Goal: Task Accomplishment & Management: Manage account settings

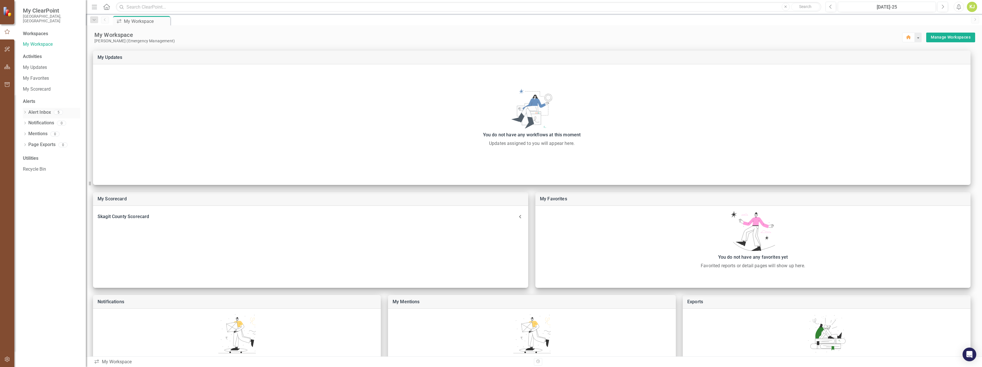
click at [36, 109] on link "Alert Inbox" at bounding box center [39, 112] width 23 height 7
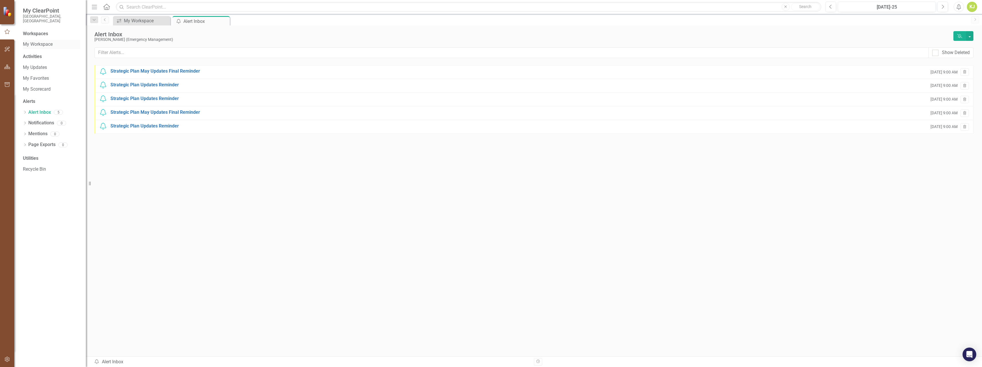
click at [37, 41] on link "My Workspace" at bounding box center [51, 44] width 57 height 7
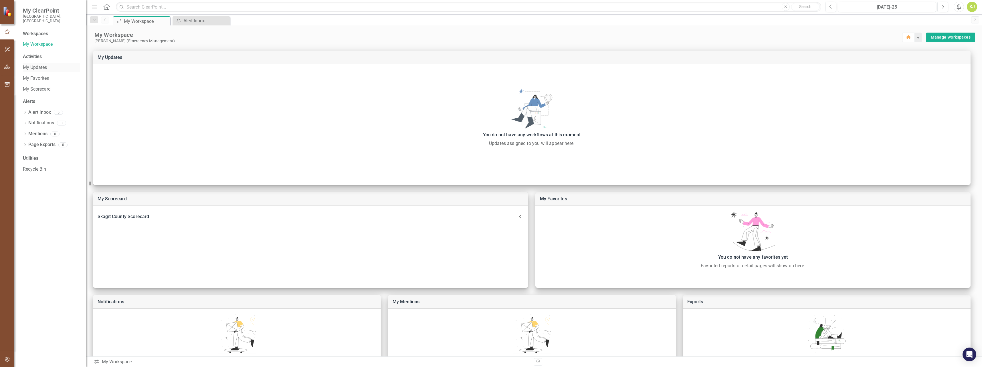
click at [43, 64] on link "My Updates" at bounding box center [51, 67] width 57 height 7
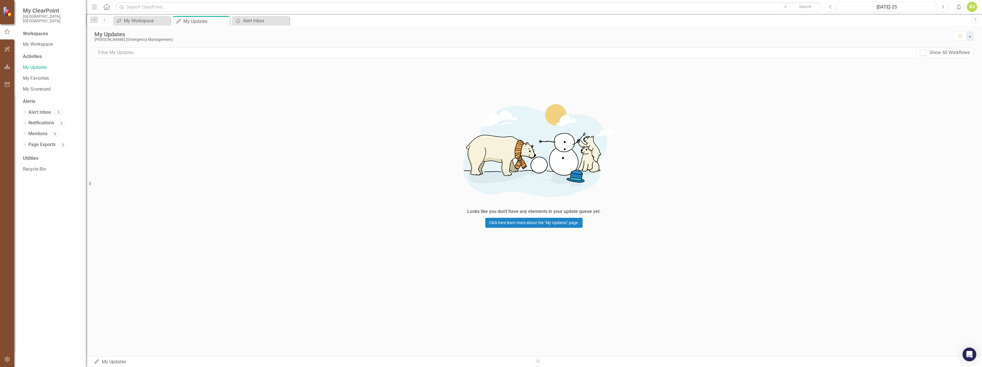
click at [31, 31] on div "Workspaces" at bounding box center [35, 34] width 25 height 7
click at [8, 69] on icon "button" at bounding box center [7, 67] width 6 height 5
click at [51, 32] on link "Scorecard Skagit County Scorecard" at bounding box center [51, 35] width 57 height 7
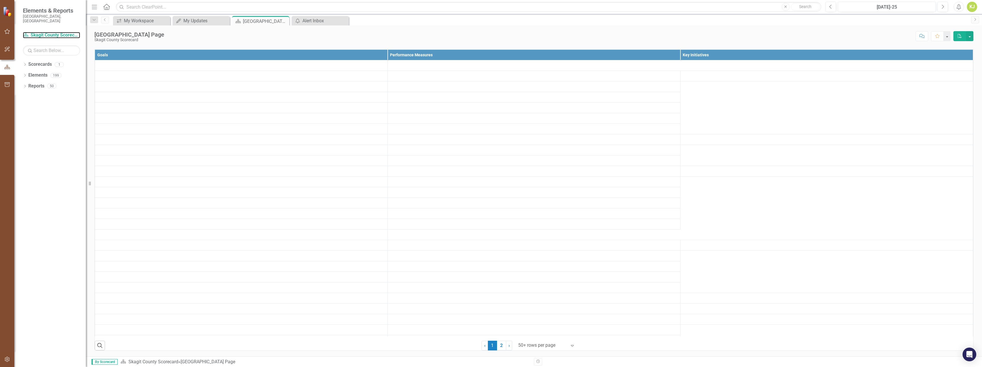
scroll to position [172, 0]
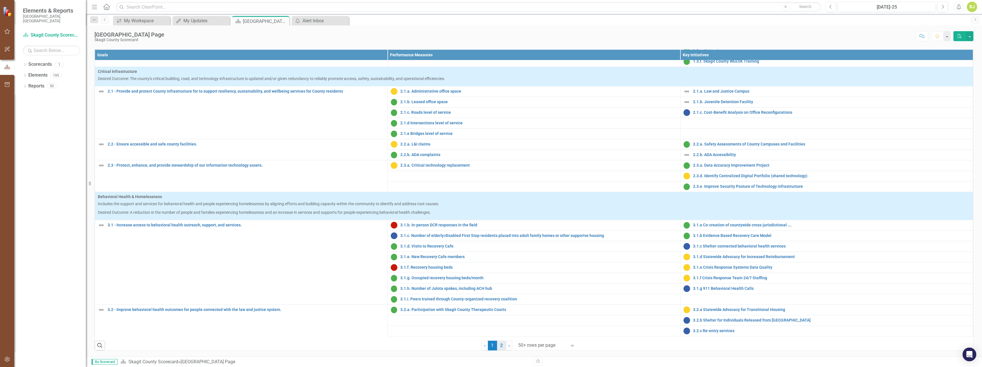
click at [500, 347] on link "2" at bounding box center [501, 346] width 9 height 10
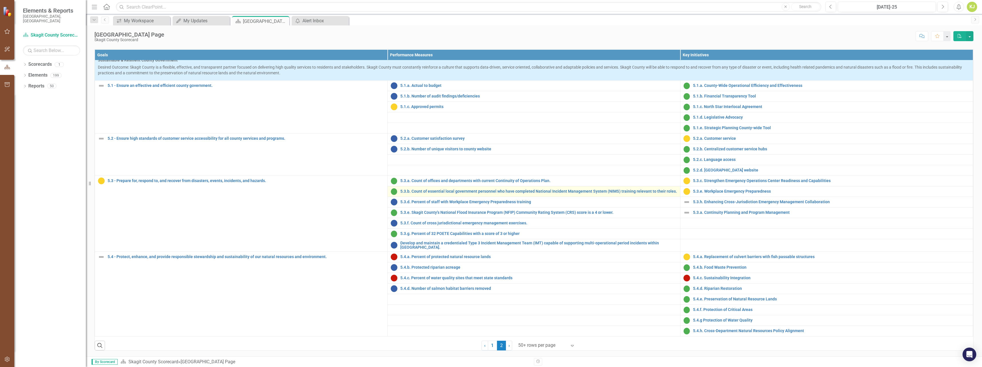
scroll to position [0, 0]
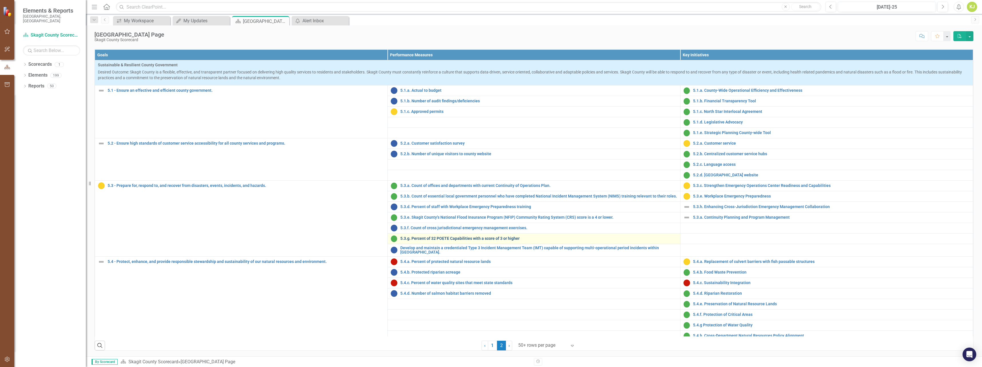
click at [513, 241] on link "5.3.g. Percent of 32 POETE Capabilities with a score of 3 or higher" at bounding box center [538, 239] width 277 height 4
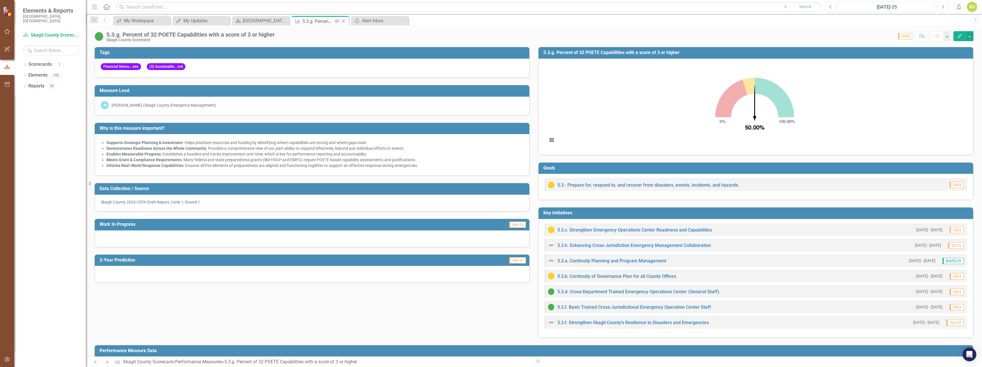
click at [344, 21] on icon "Close" at bounding box center [343, 21] width 6 height 5
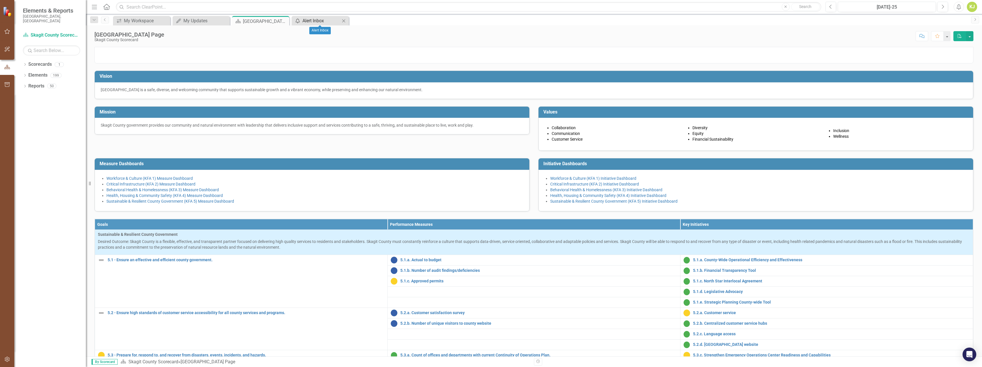
click at [327, 21] on div "Alert Inbox" at bounding box center [321, 20] width 38 height 7
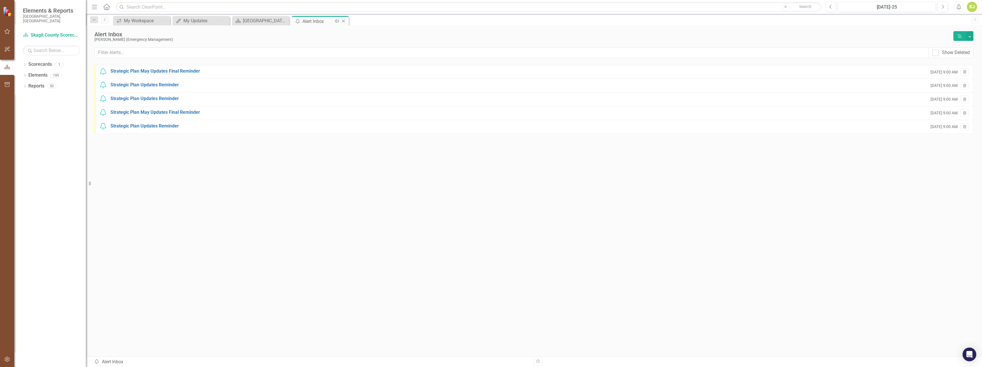
click at [343, 20] on icon "Close" at bounding box center [343, 21] width 6 height 5
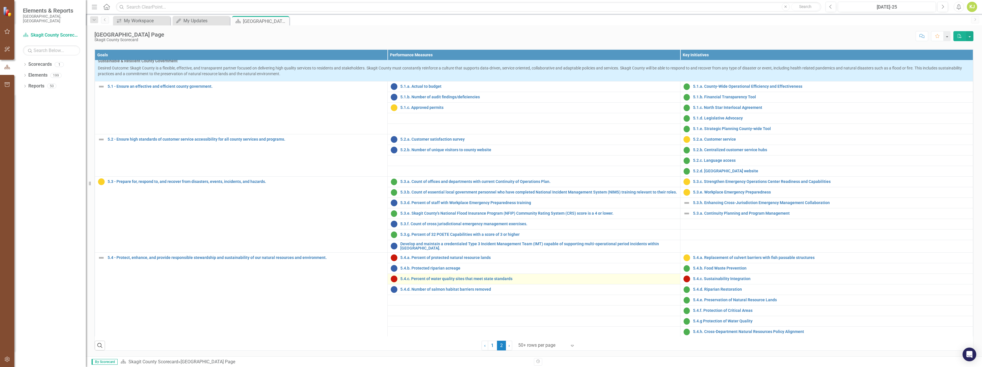
scroll to position [5, 0]
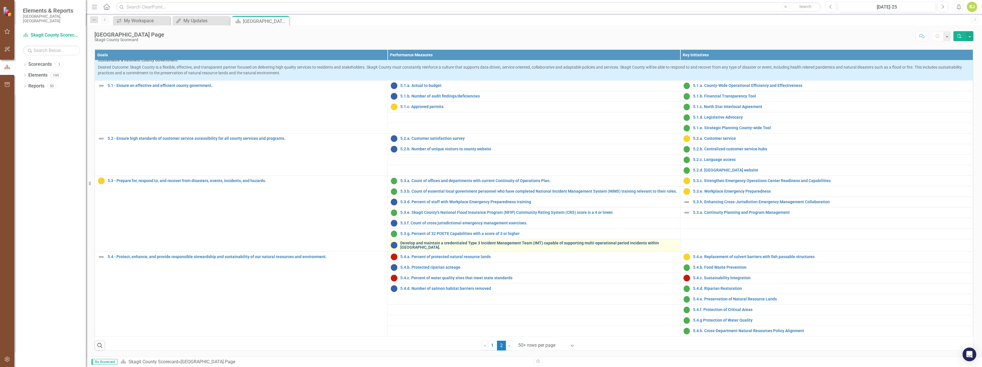
click at [533, 250] on link "Develop and maintain a credentialed Type 3 Incident Management Team (IMT) capab…" at bounding box center [538, 245] width 277 height 9
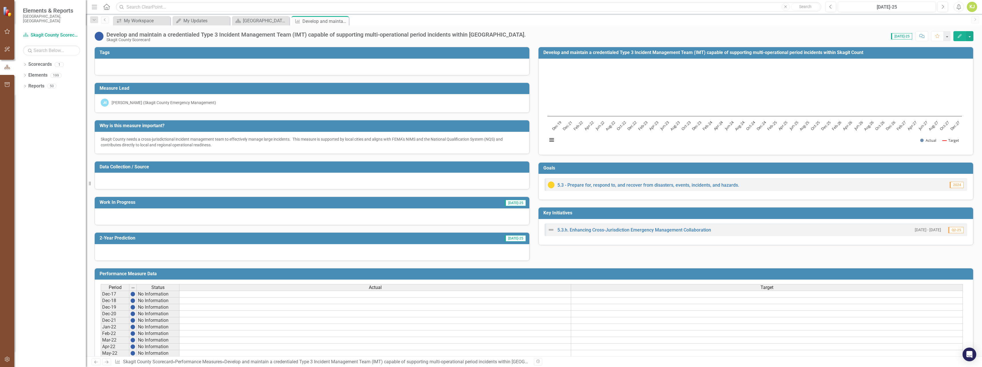
drag, startPoint x: 345, startPoint y: 22, endPoint x: 336, endPoint y: 23, distance: 8.6
click at [0, 0] on icon "Close" at bounding box center [0, 0] width 0 height 0
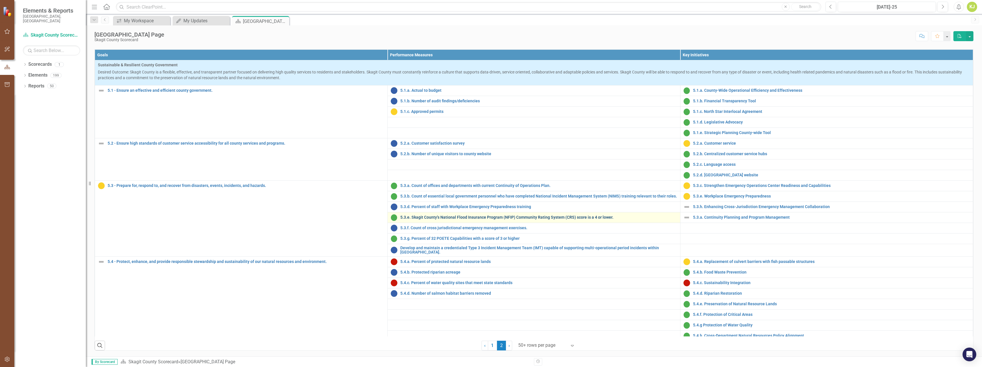
scroll to position [5, 0]
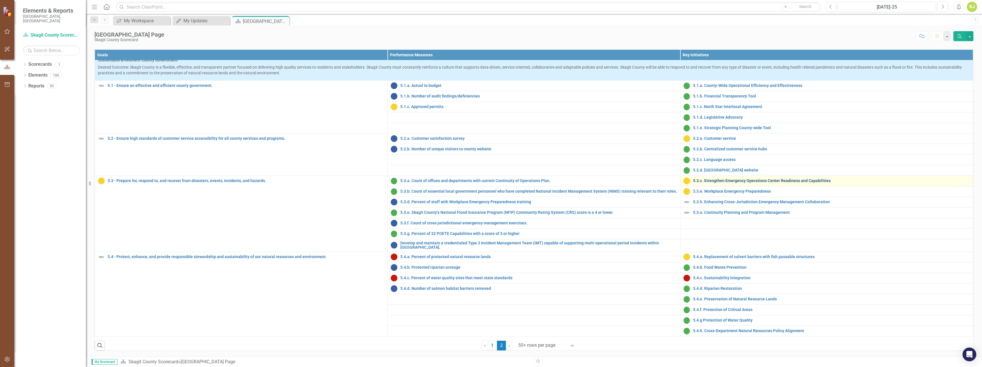
click at [729, 183] on link "5.3.c. Strengthen Emergency Operations Center Readiness and Capabilities" at bounding box center [831, 181] width 277 height 4
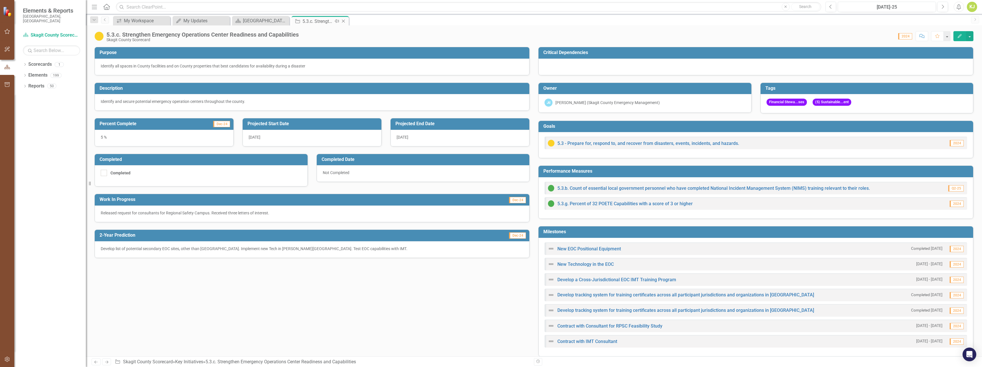
click at [342, 21] on icon "Close" at bounding box center [343, 21] width 6 height 5
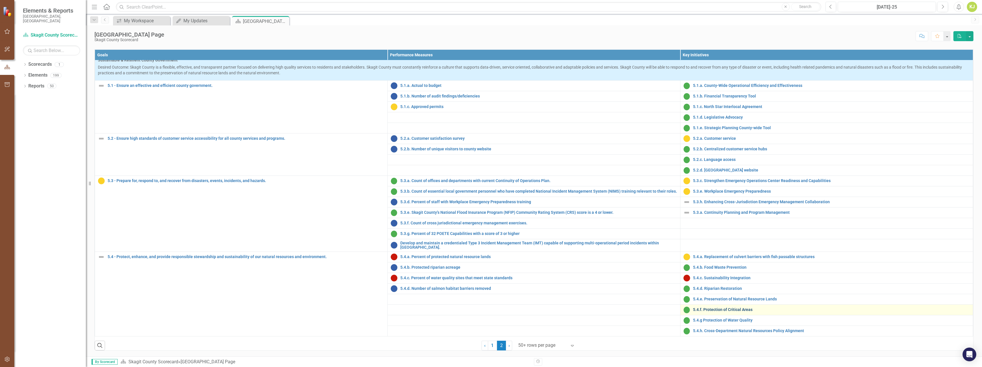
scroll to position [218, 0]
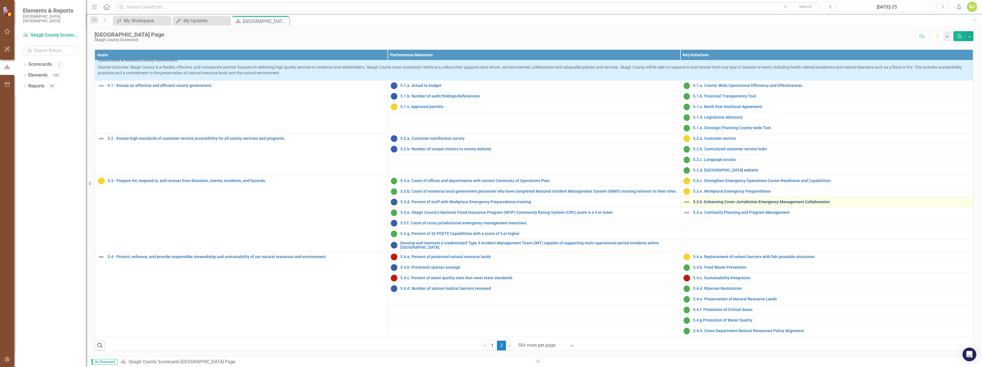
click at [728, 203] on link "5.3.h. Enhancing Cross-Jurisdiction Emergency Management Collaboration" at bounding box center [831, 202] width 277 height 4
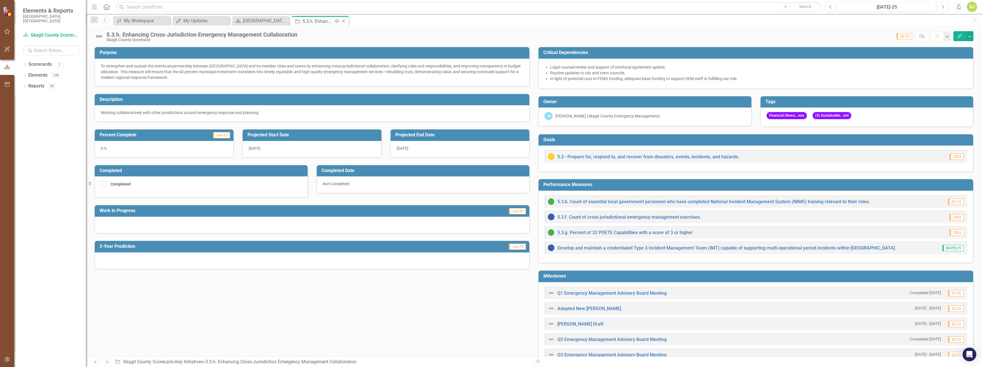
click at [343, 21] on icon at bounding box center [343, 21] width 3 height 3
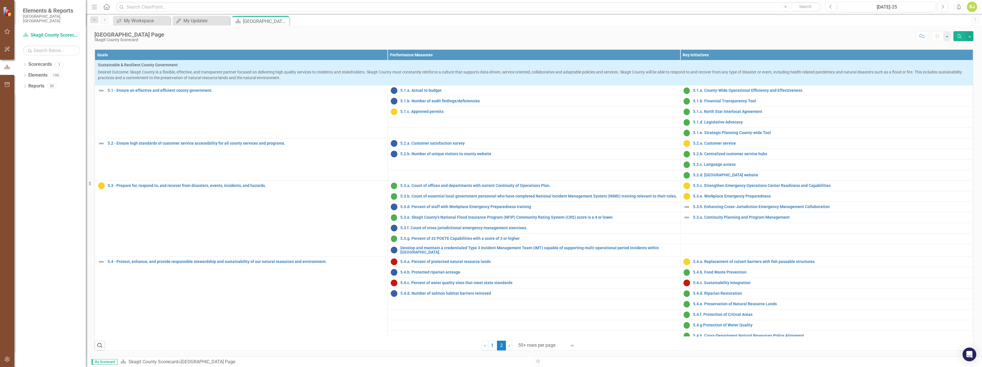
scroll to position [5, 0]
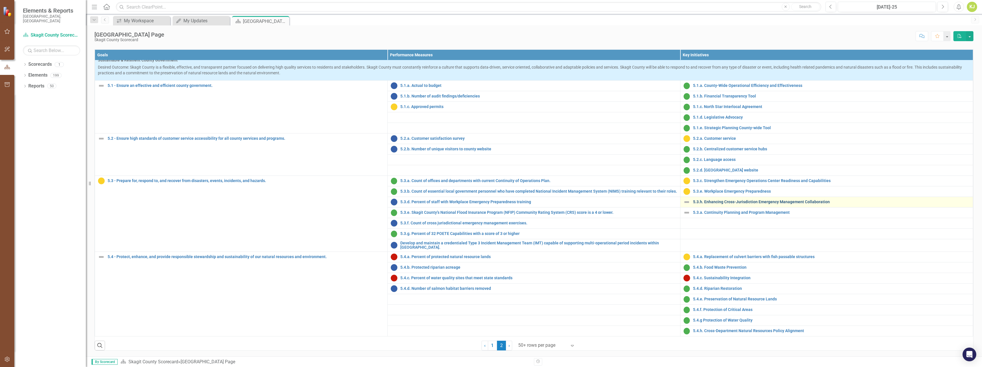
click at [725, 201] on link "5.3.h. Enhancing Cross-Jurisdiction Emergency Management Collaboration" at bounding box center [831, 202] width 277 height 4
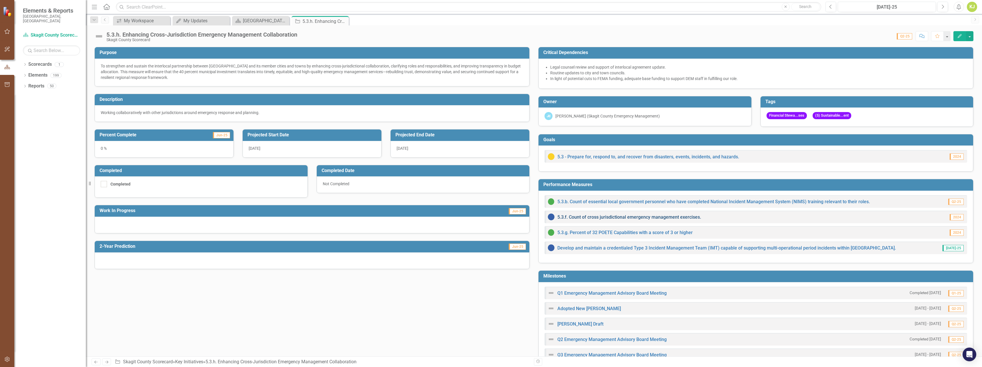
click at [609, 219] on link "5.3.f. Count of cross jurisdictional emergency management exercises." at bounding box center [629, 217] width 144 height 5
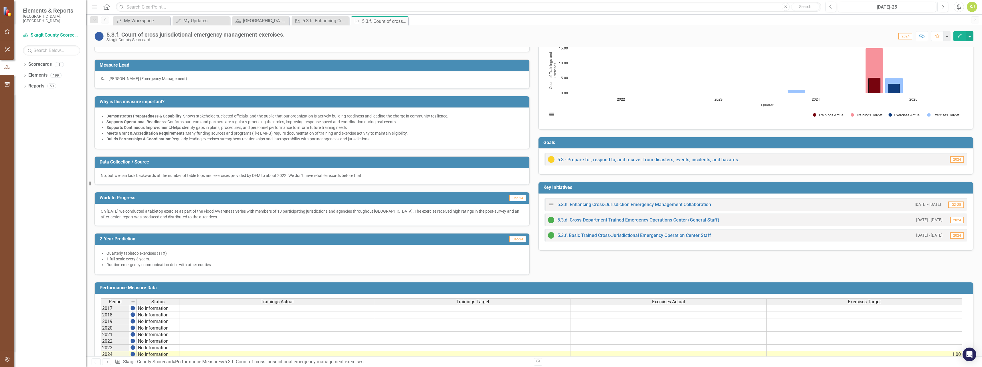
scroll to position [85, 0]
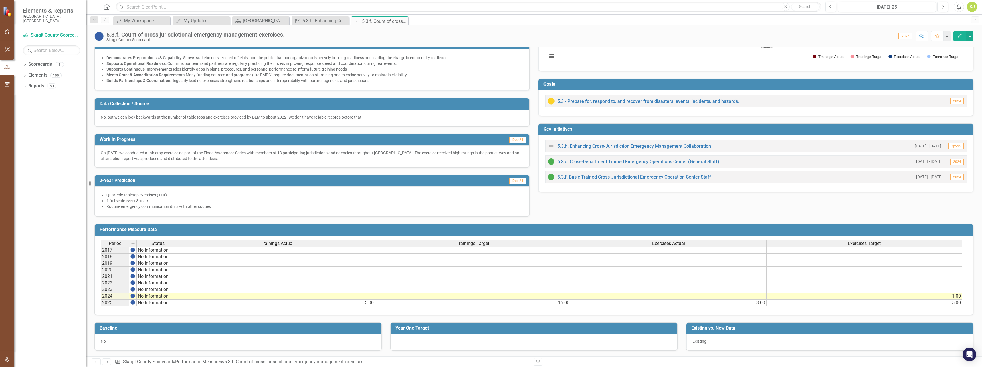
click at [560, 303] on td "15.00" at bounding box center [473, 303] width 196 height 7
click at [563, 303] on td "15.00" at bounding box center [473, 303] width 196 height 7
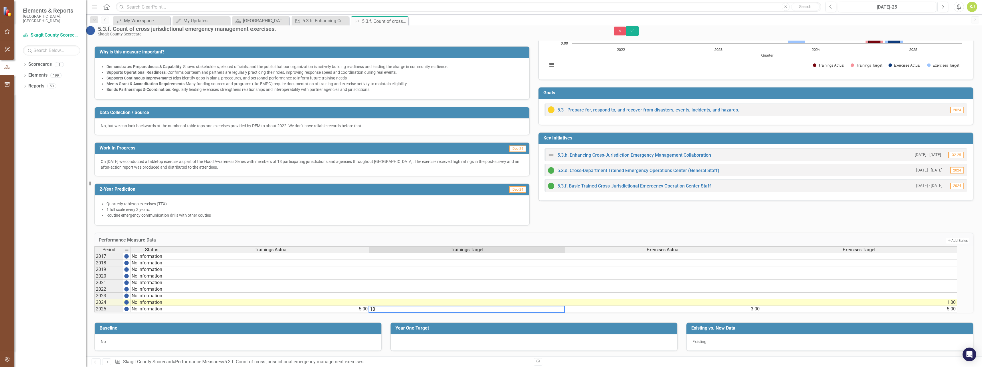
click at [591, 212] on div "Tags Financial Stewa...ses (5) Sustainable...ent Measure Lead KJ [PERSON_NAME] …" at bounding box center [533, 95] width 887 height 261
click at [366, 306] on td "5.00" at bounding box center [271, 309] width 196 height 7
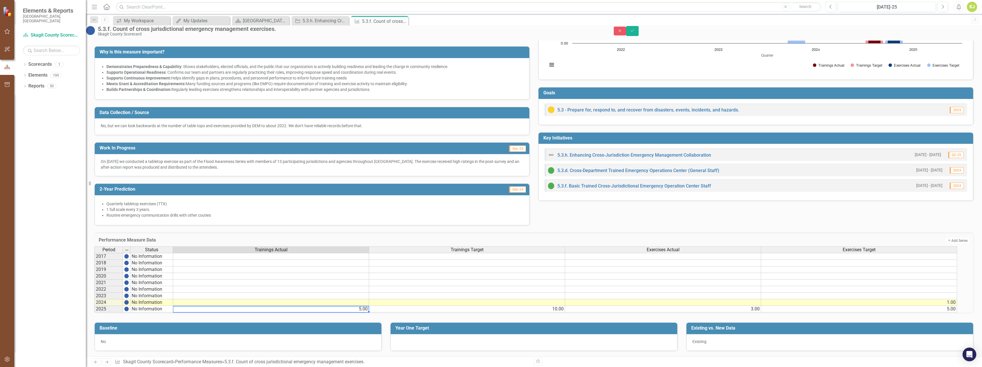
click at [367, 306] on td "5.00" at bounding box center [271, 309] width 196 height 7
click at [406, 313] on div "Period Status Trainings Actual Trainings Target Exercises Actual Exercises Targ…" at bounding box center [533, 280] width 879 height 66
click at [369, 306] on td "513.00" at bounding box center [271, 309] width 196 height 7
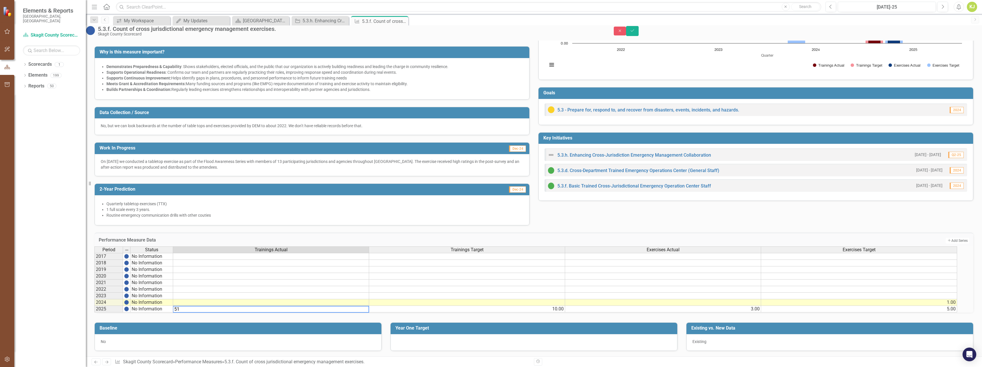
type textarea "5"
click at [618, 226] on div "Performance Measure Data Add Add Series Period Status Trainings Actual Training…" at bounding box center [533, 271] width 887 height 90
click at [955, 306] on td "5.00" at bounding box center [859, 309] width 196 height 7
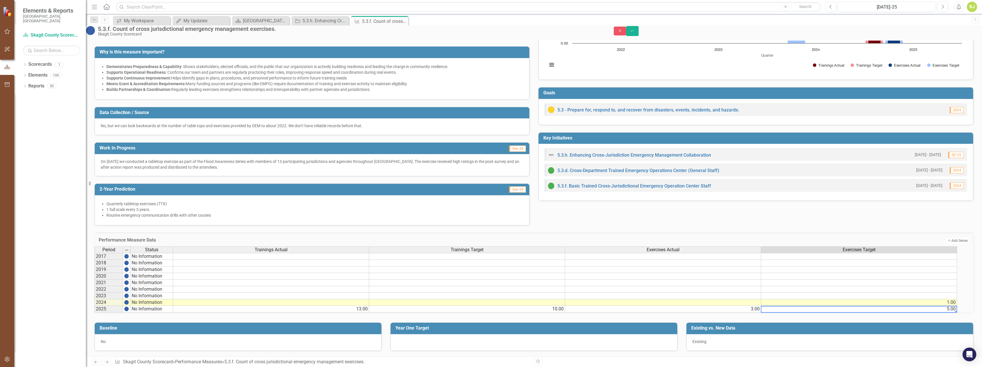
click at [955, 306] on td "5.00" at bounding box center [859, 309] width 196 height 7
type textarea "5"
type textarea "4"
click at [641, 204] on div "Tags Financial Stewa...ses (5) Sustainable...ent Measure Lead KJ [PERSON_NAME] …" at bounding box center [533, 95] width 887 height 261
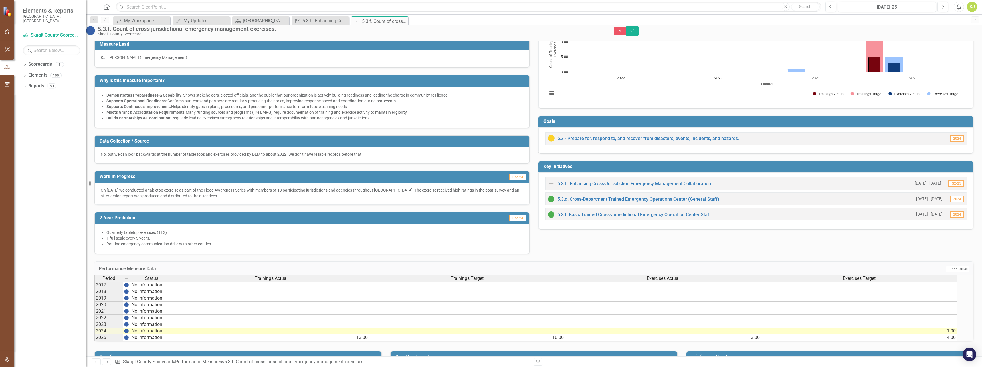
scroll to position [0, 0]
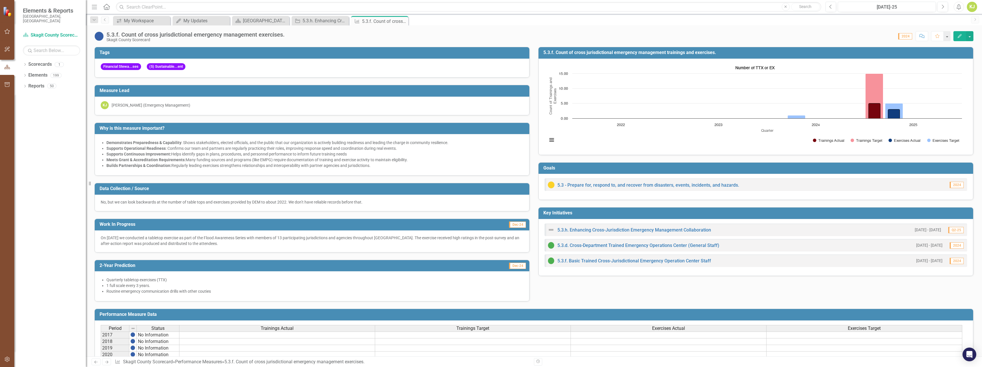
scroll to position [85, 0]
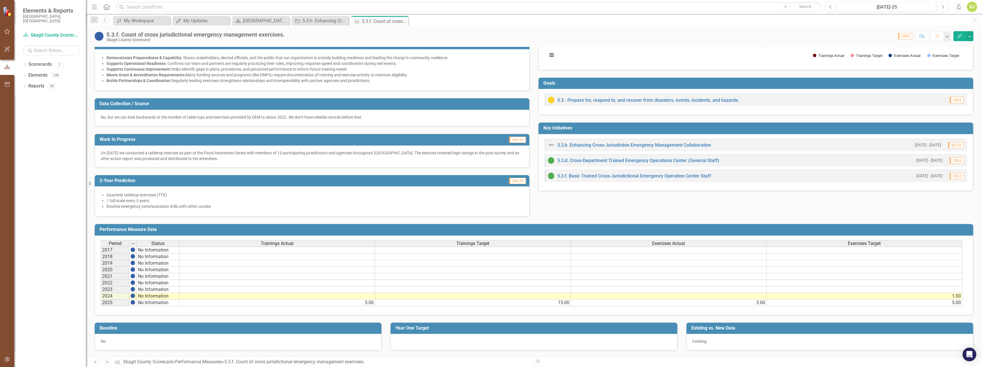
click at [368, 302] on td "5.00" at bounding box center [277, 303] width 196 height 7
click at [356, 302] on td "5.00" at bounding box center [277, 303] width 196 height 7
type textarea "5"
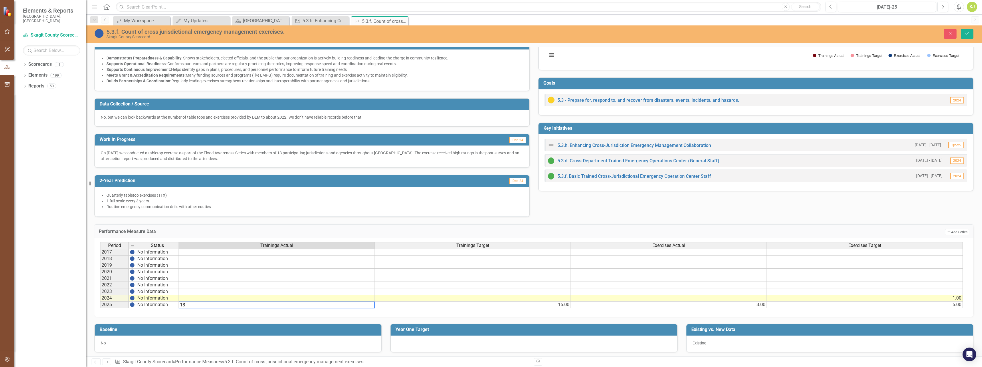
click at [563, 307] on td "15.00" at bounding box center [473, 305] width 196 height 7
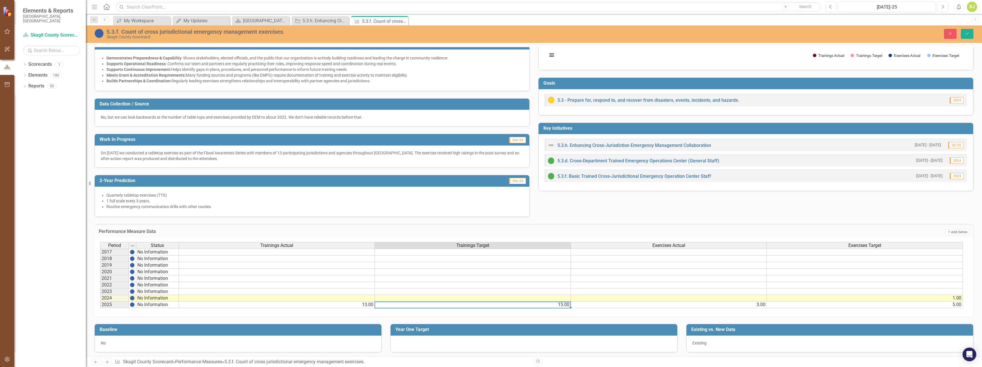
click at [561, 305] on td "15.00" at bounding box center [473, 305] width 196 height 7
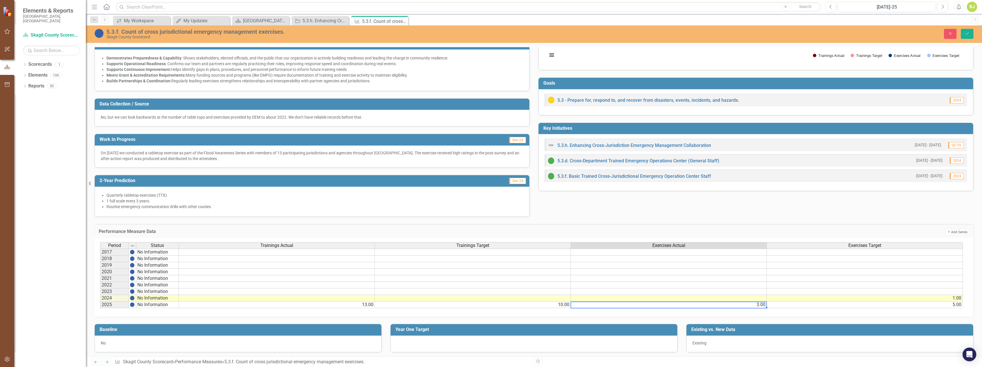
click at [845, 306] on td "5.00" at bounding box center [865, 305] width 196 height 7
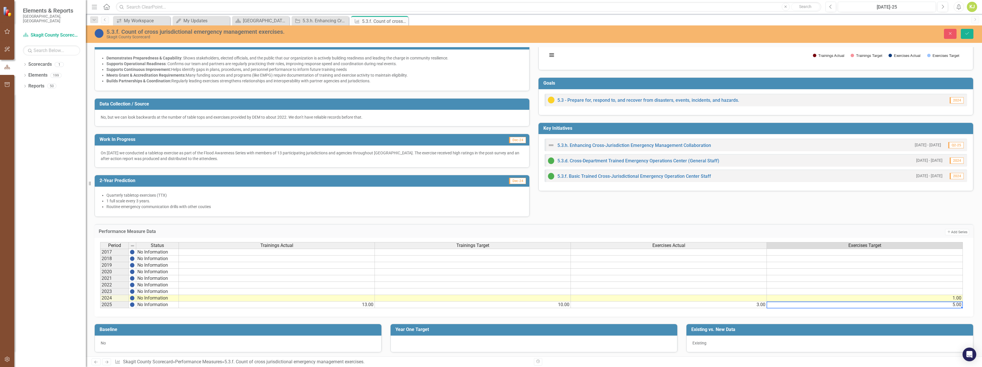
click at [845, 306] on td "5.00" at bounding box center [865, 305] width 196 height 7
type textarea "5"
type textarea "4"
drag, startPoint x: 807, startPoint y: 217, endPoint x: 804, endPoint y: 217, distance: 3.2
click at [807, 217] on div "Tags Financial Stewa...ses (5) Sustainable...ent Measure Lead KJ [PERSON_NAME] …" at bounding box center [533, 86] width 887 height 262
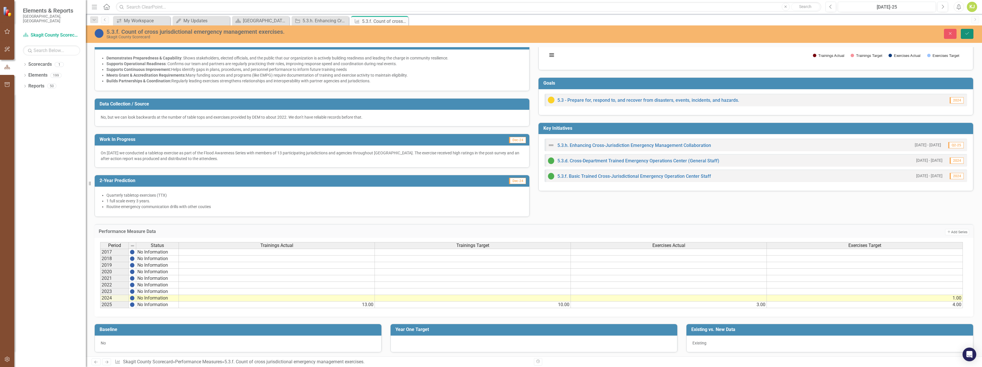
click at [968, 33] on icon "Save" at bounding box center [966, 33] width 5 height 4
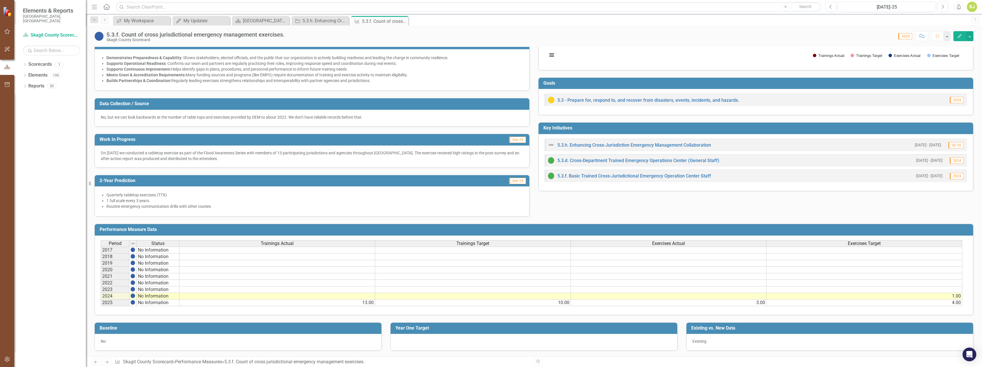
click at [560, 296] on td at bounding box center [473, 296] width 196 height 7
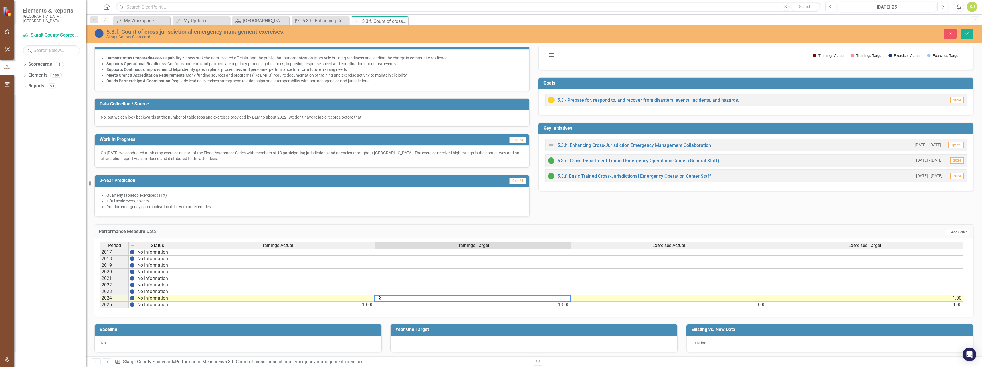
type textarea "1"
click at [566, 233] on h3 "Performance Measure Data" at bounding box center [405, 231] width 612 height 5
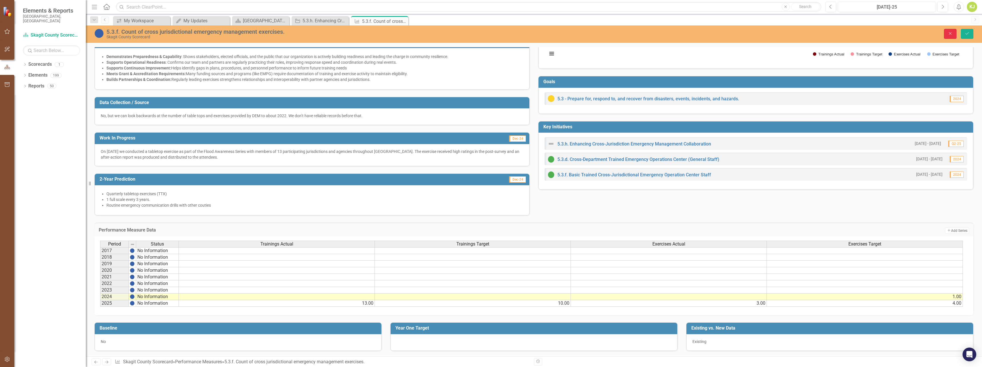
click at [950, 35] on icon "Close" at bounding box center [949, 33] width 5 height 4
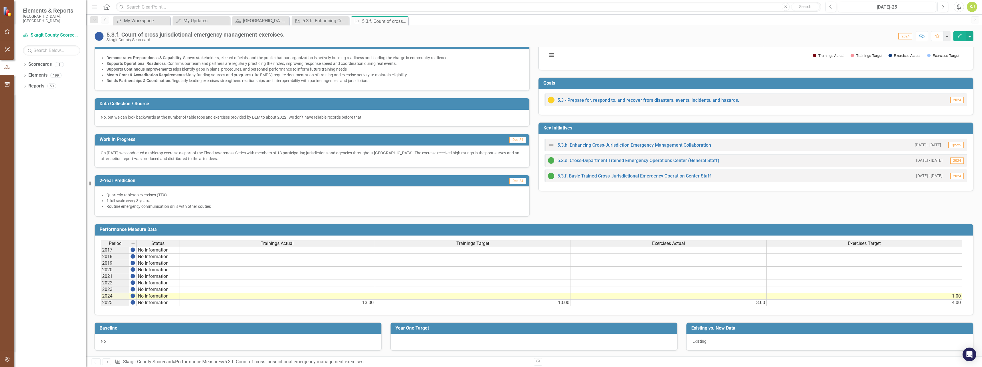
scroll to position [0, 0]
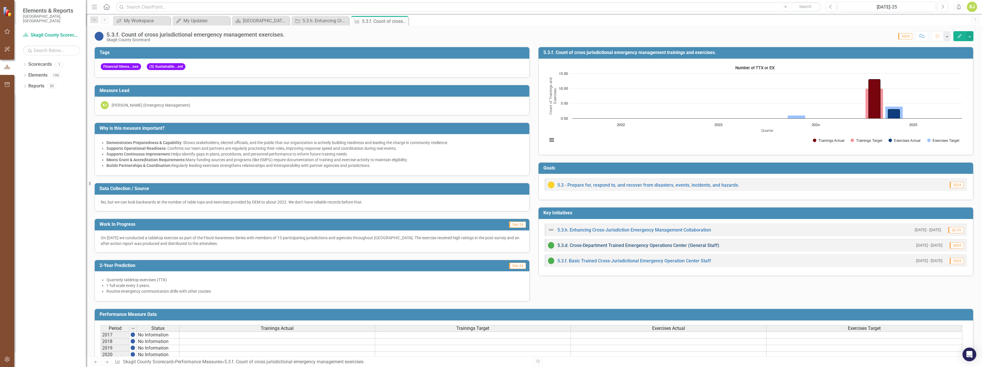
click at [656, 247] on link "5.3.d. Cross-Department Trained Emergency Operations Center (General Staff)" at bounding box center [638, 245] width 162 height 5
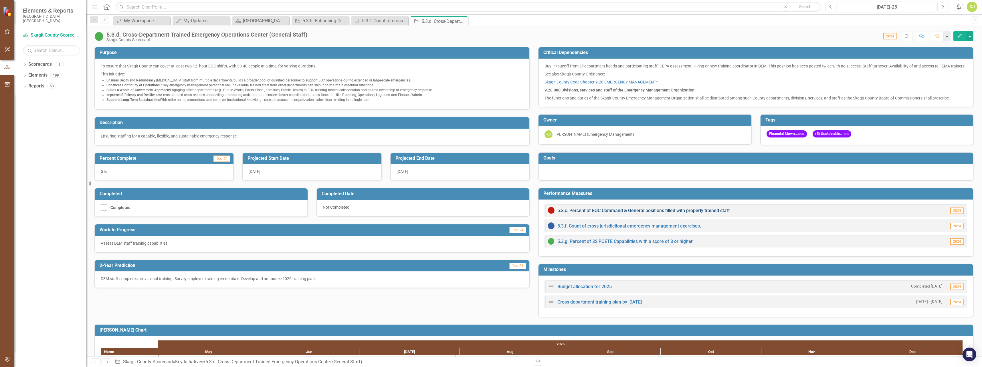
click at [580, 213] on link "5.3.c. Percent of EOC Command & General positions filled with properly trained …" at bounding box center [643, 210] width 172 height 5
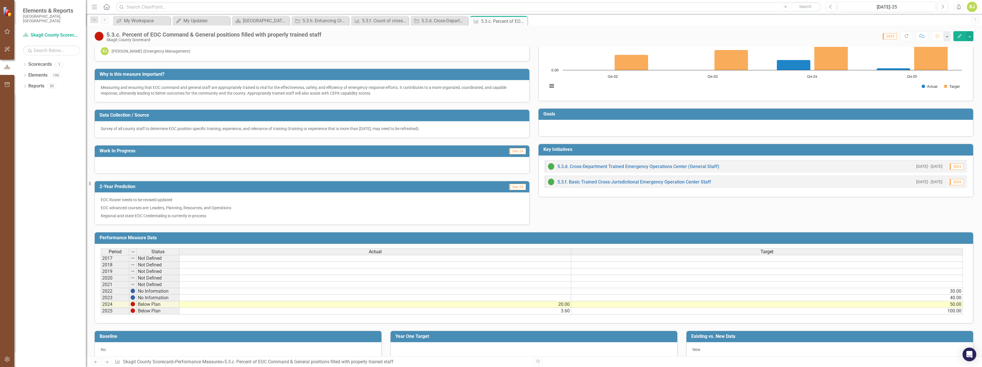
scroll to position [63, 0]
